Goal: Navigation & Orientation: Find specific page/section

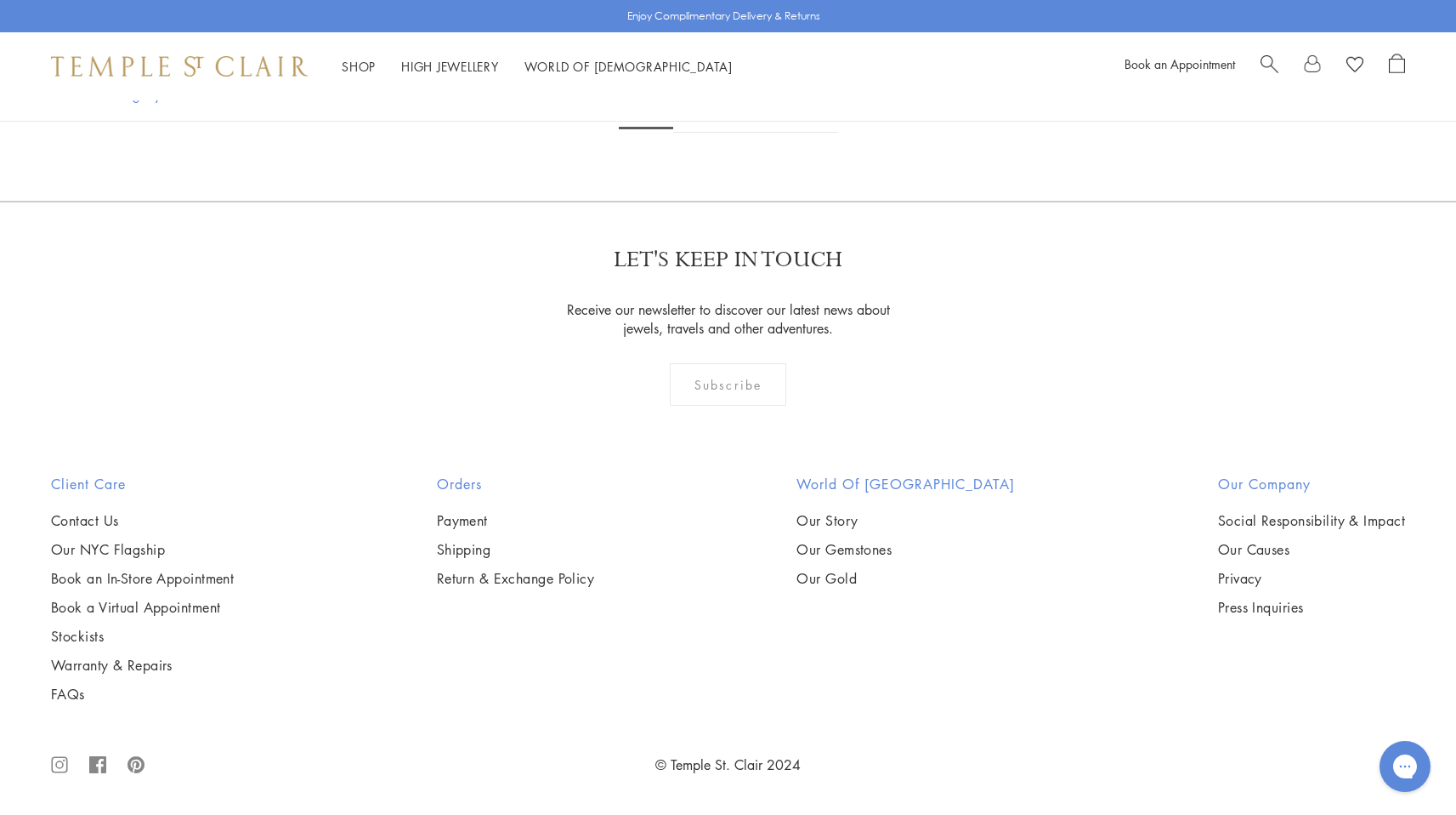
scroll to position [4024, 0]
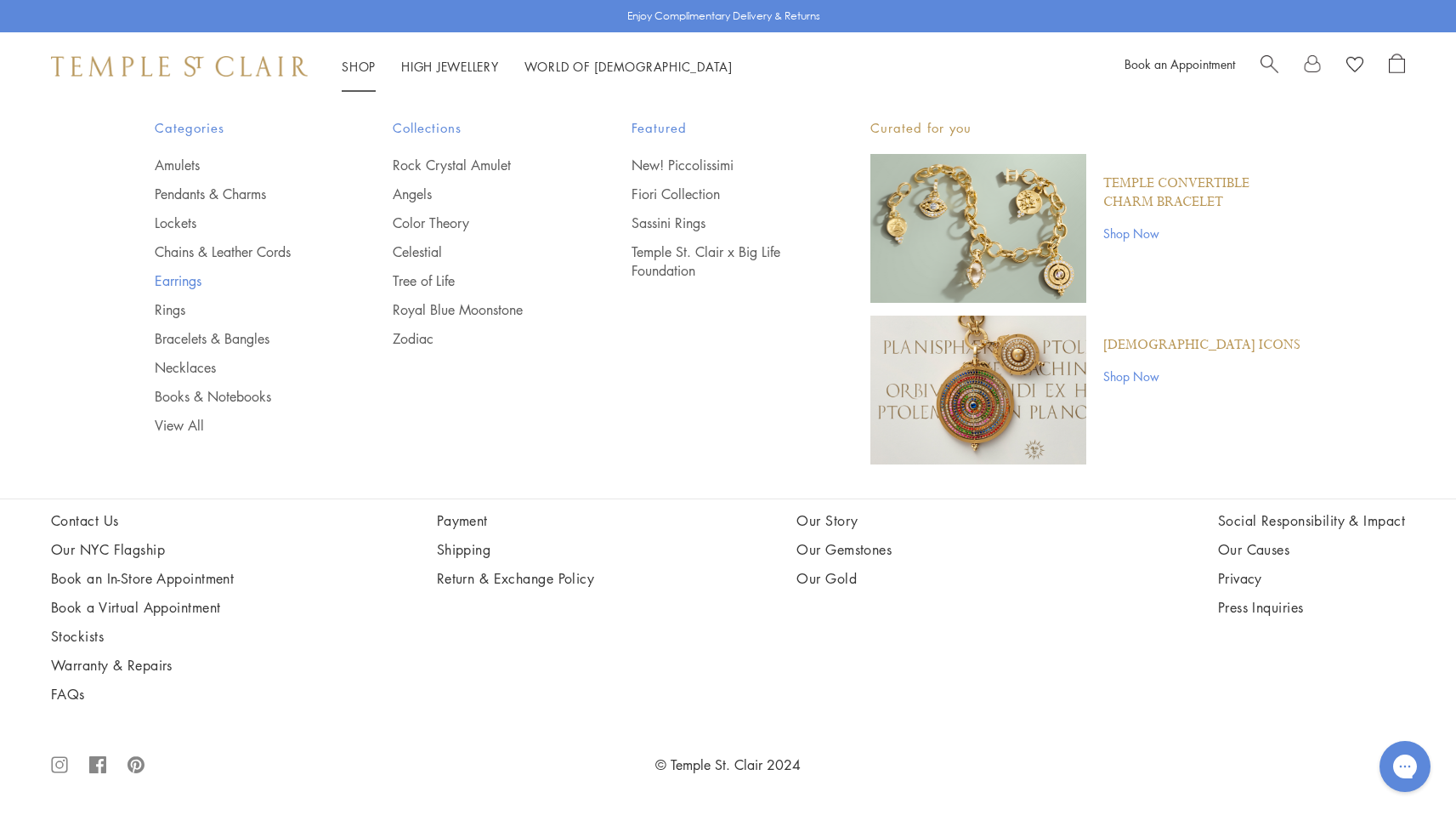
click at [183, 280] on link "Earrings" at bounding box center [240, 281] width 171 height 19
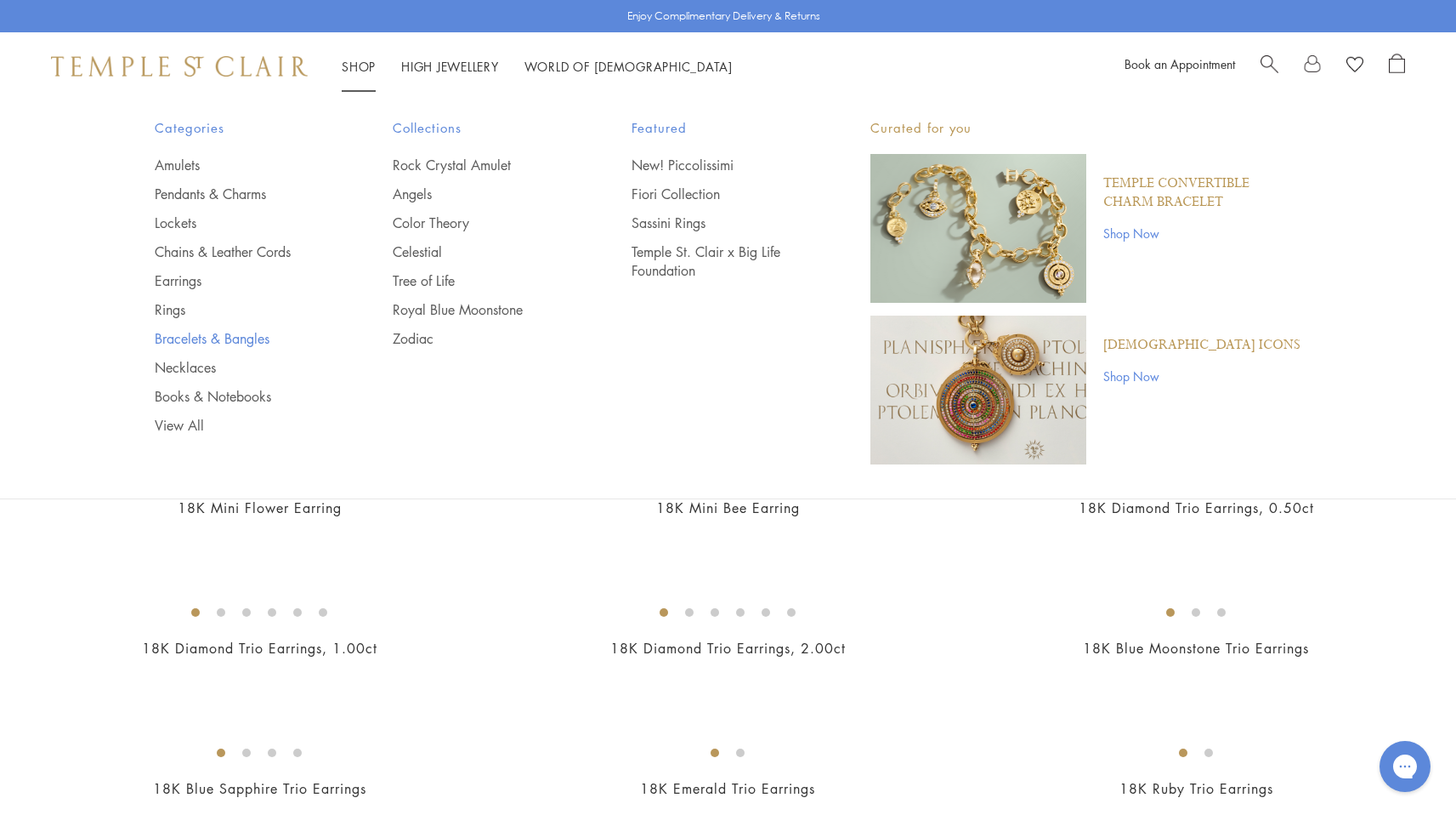
click at [178, 337] on link "Bracelets & Bangles" at bounding box center [240, 339] width 171 height 19
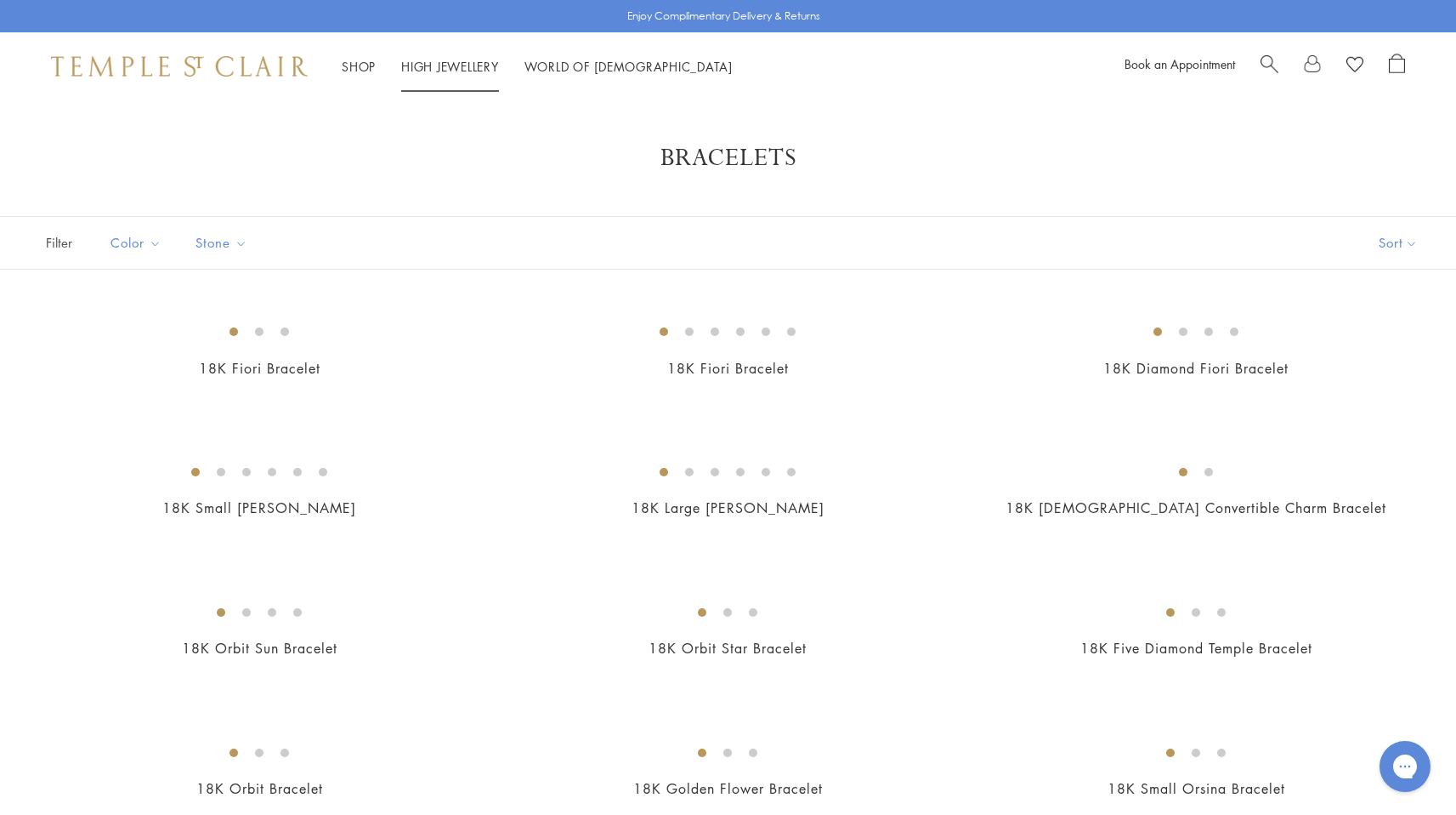
click at [468, 61] on link "High Jewellery High Jewellery" at bounding box center [450, 67] width 97 height 17
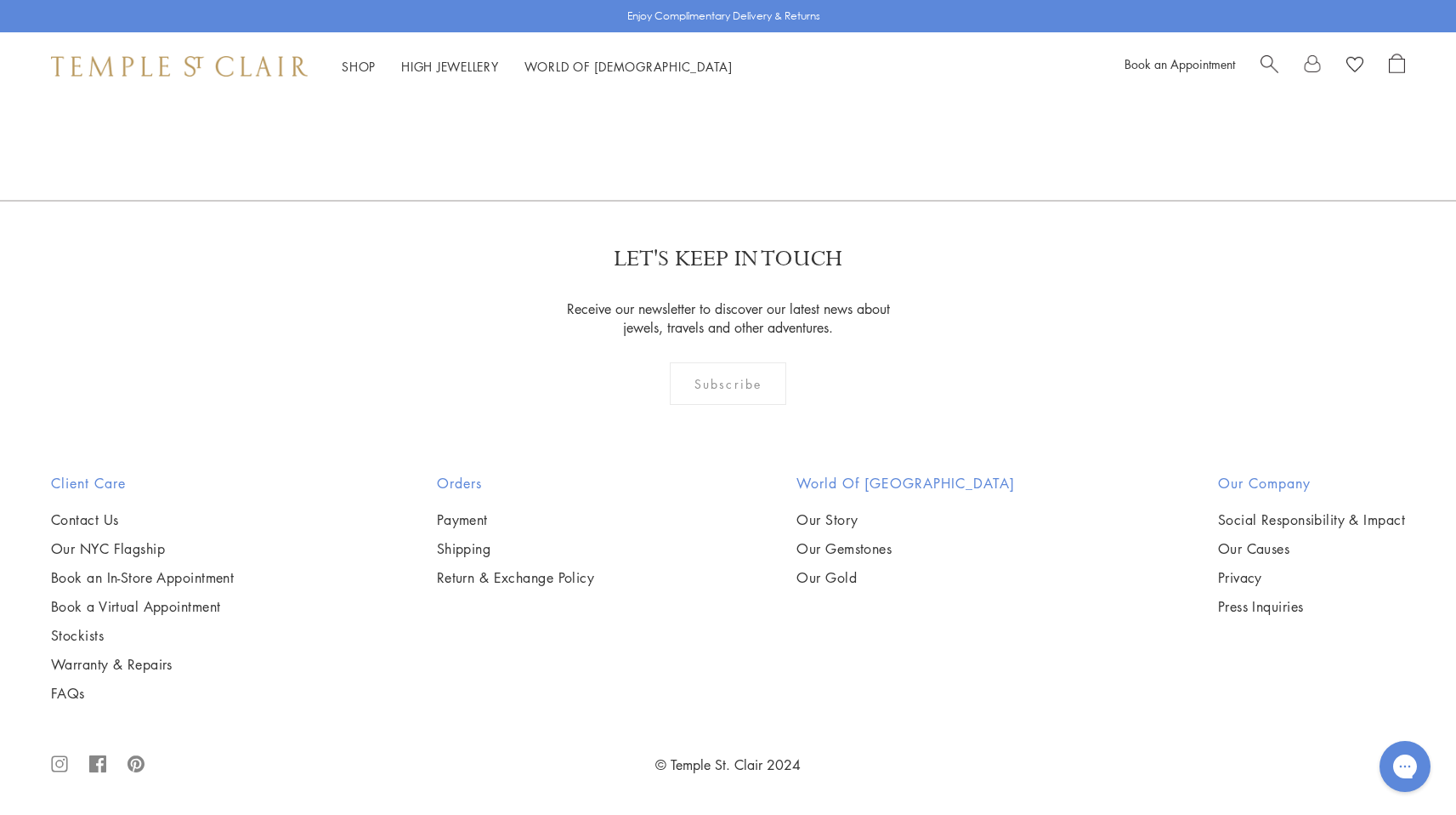
scroll to position [1046, 0]
